Goal: Task Accomplishment & Management: Use online tool/utility

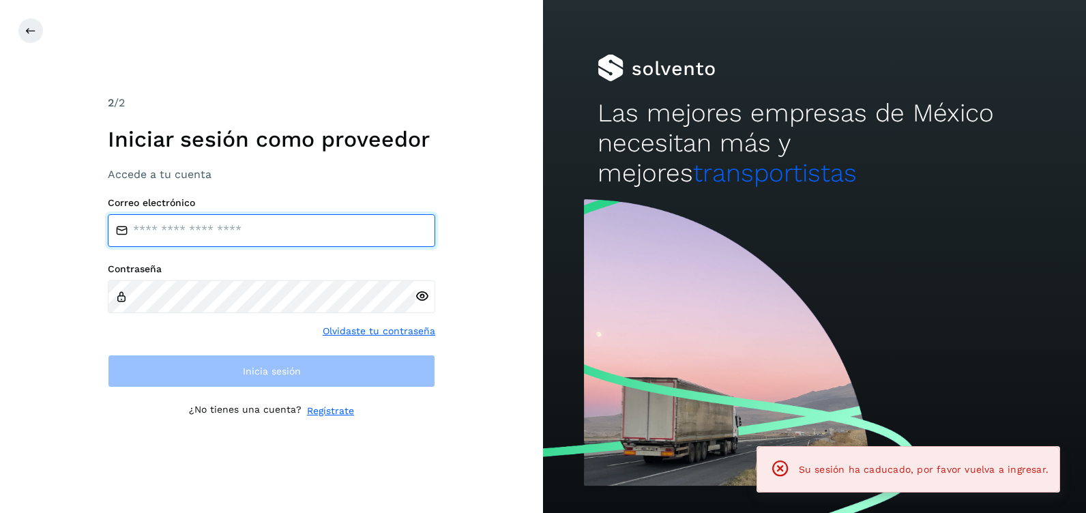
click at [214, 231] on input "email" at bounding box center [271, 230] width 327 height 33
type input "**********"
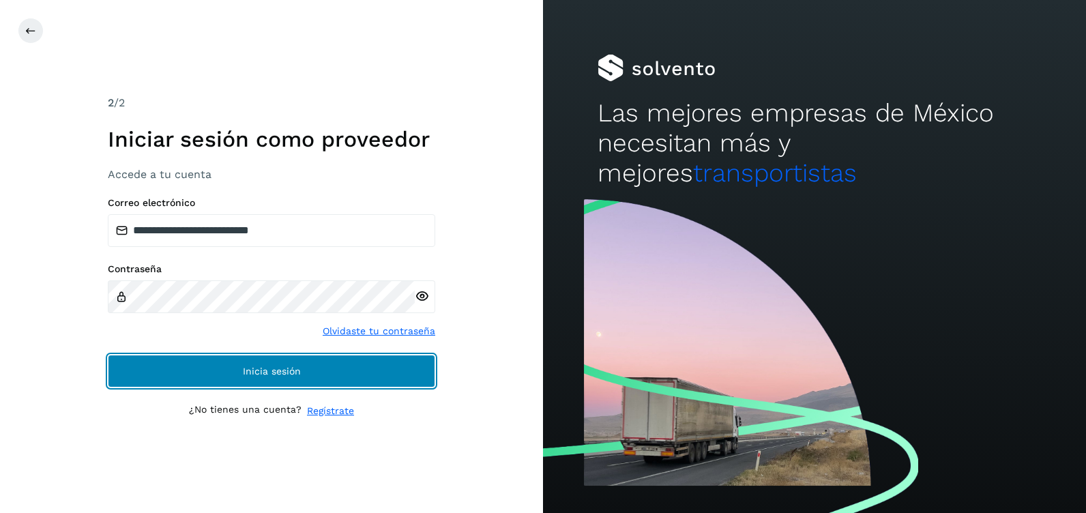
click at [231, 366] on button "Inicia sesión" at bounding box center [271, 371] width 327 height 33
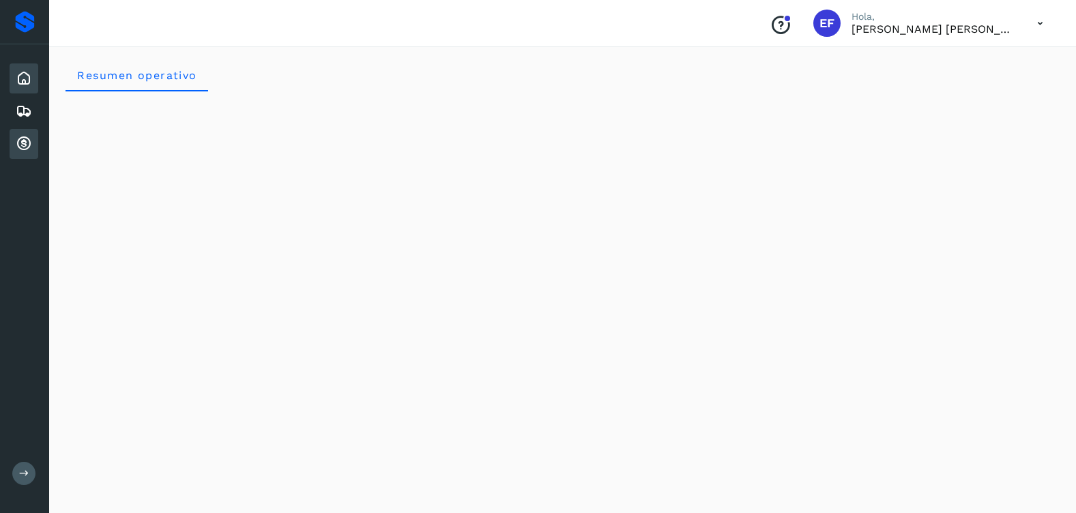
click at [20, 143] on icon at bounding box center [24, 144] width 16 height 16
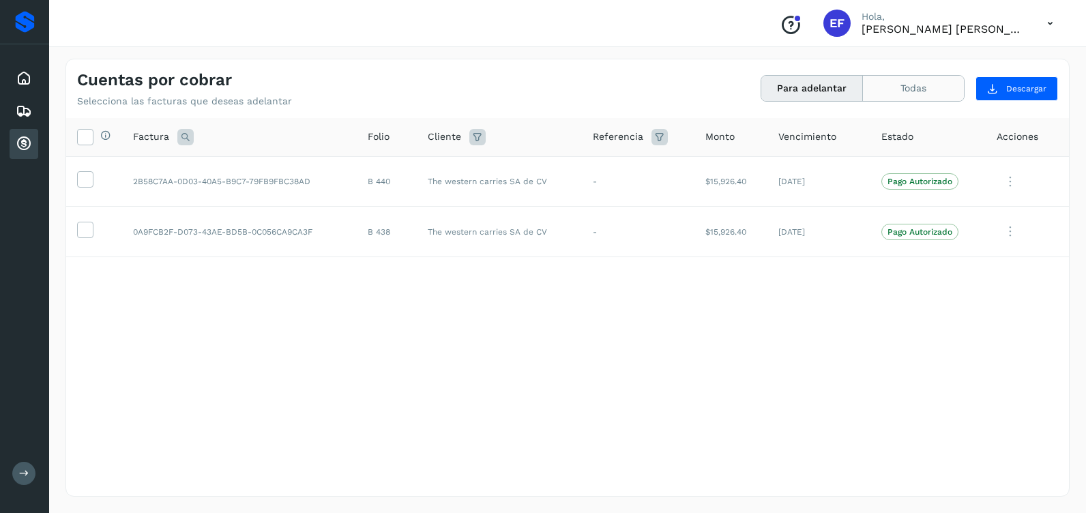
click at [909, 85] on button "Todas" at bounding box center [913, 88] width 101 height 25
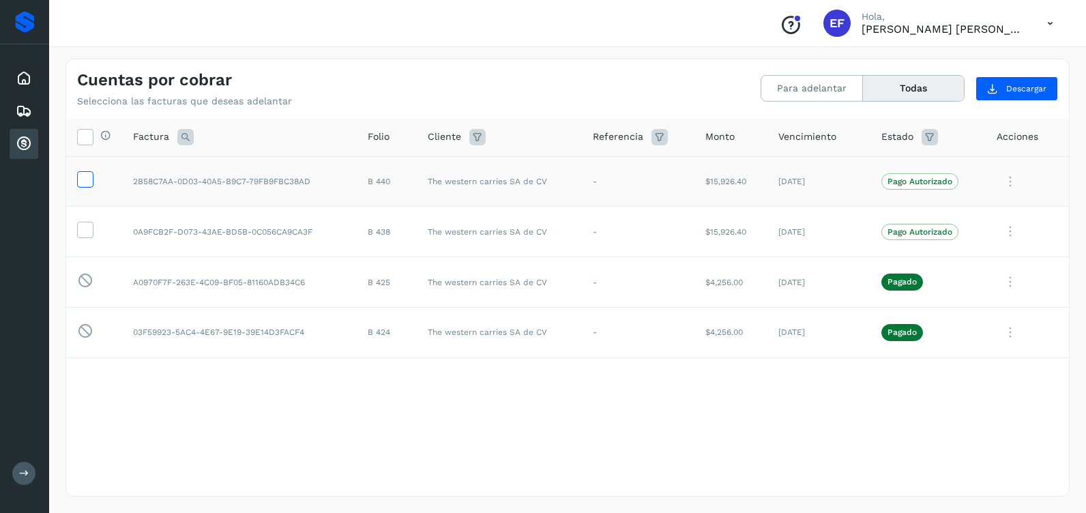
click at [81, 178] on icon at bounding box center [85, 178] width 14 height 14
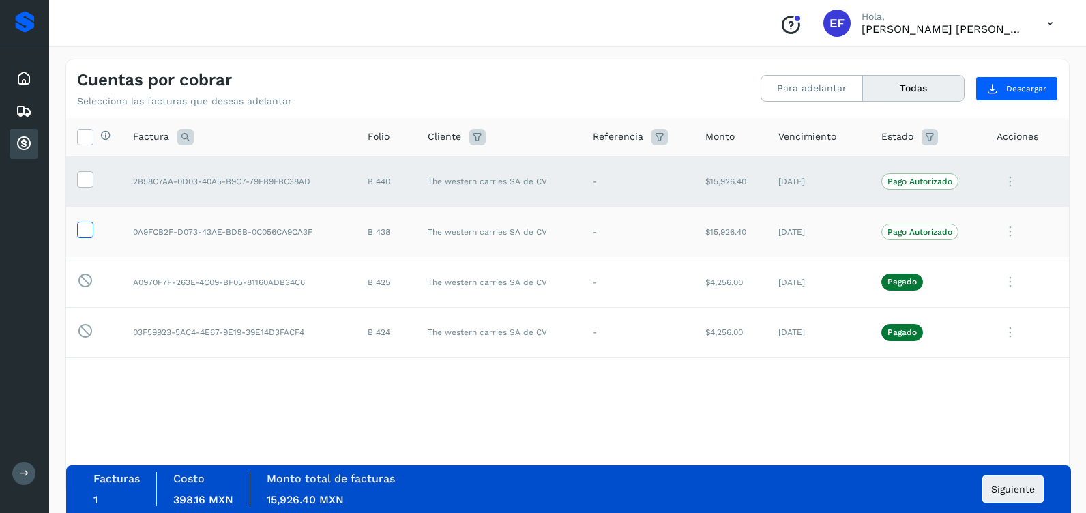
click at [84, 229] on icon at bounding box center [85, 229] width 14 height 14
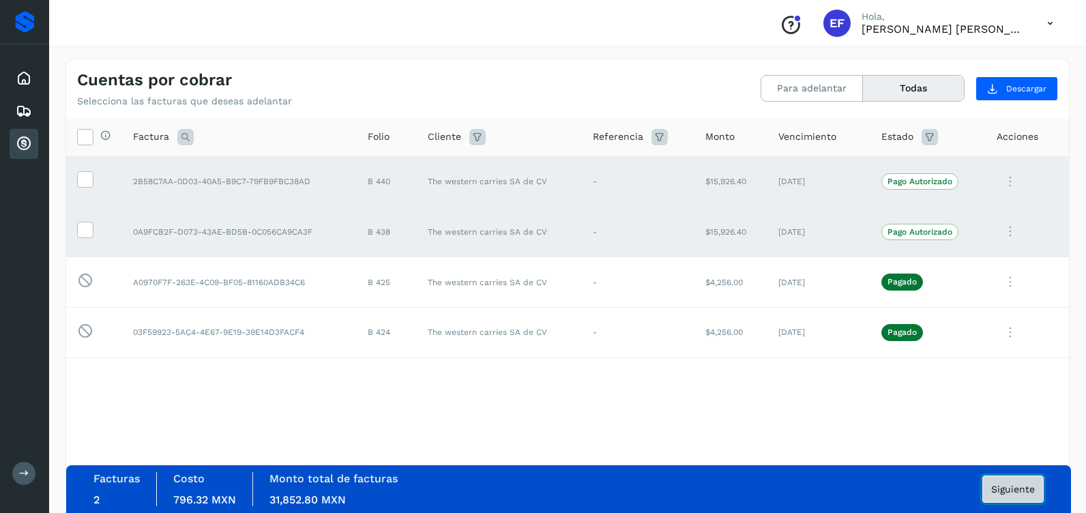
click at [1013, 488] on span "Siguiente" at bounding box center [1013, 489] width 44 height 10
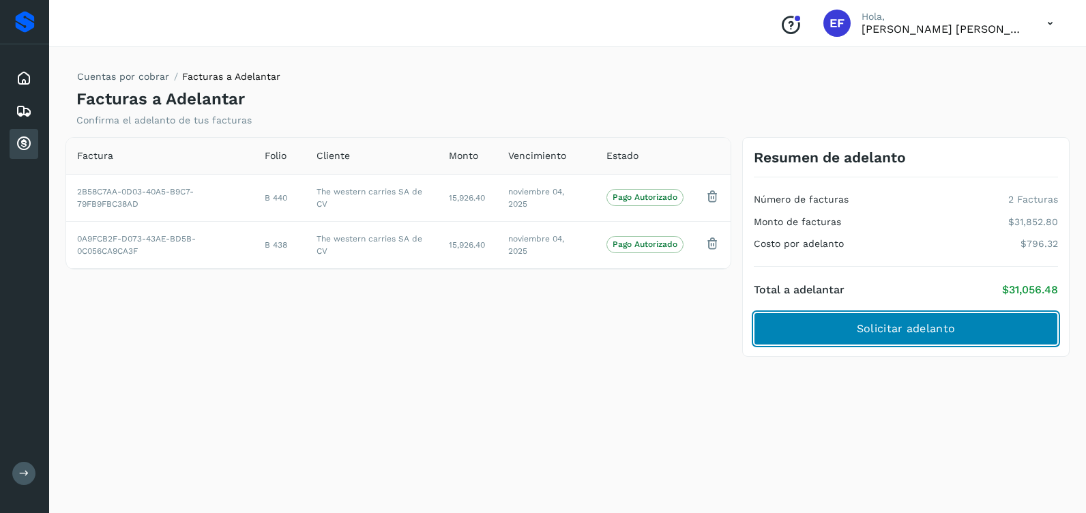
click at [905, 329] on span "Solicitar adelanto" at bounding box center [906, 328] width 98 height 15
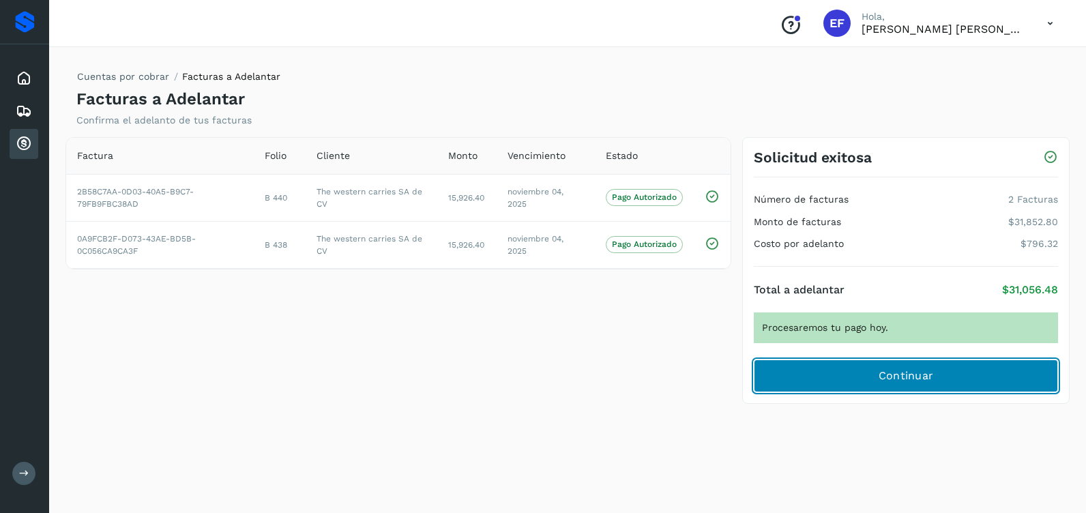
click at [884, 379] on span "Continuar" at bounding box center [906, 375] width 55 height 15
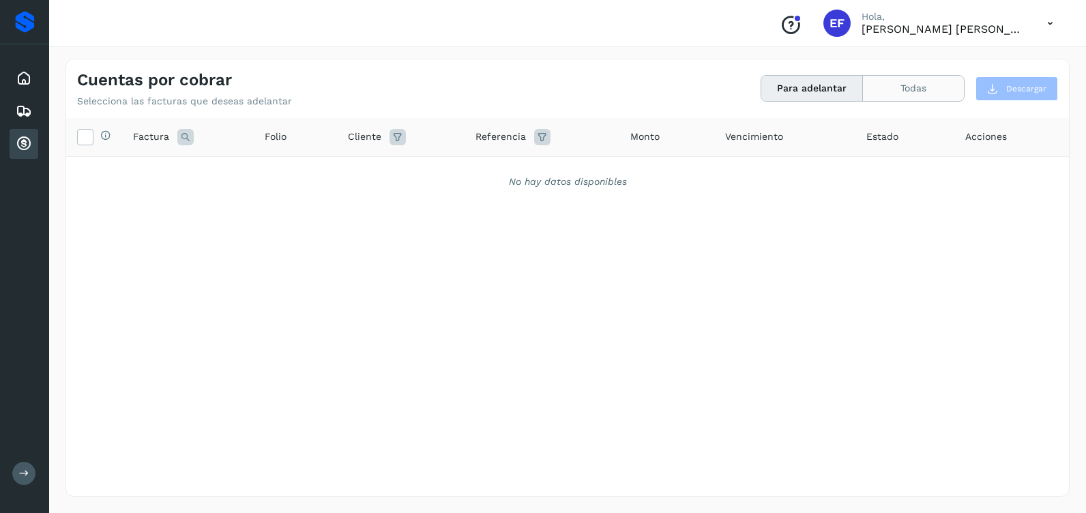
click at [899, 85] on button "Todas" at bounding box center [913, 88] width 101 height 25
